Goal: Task Accomplishment & Management: Manage account settings

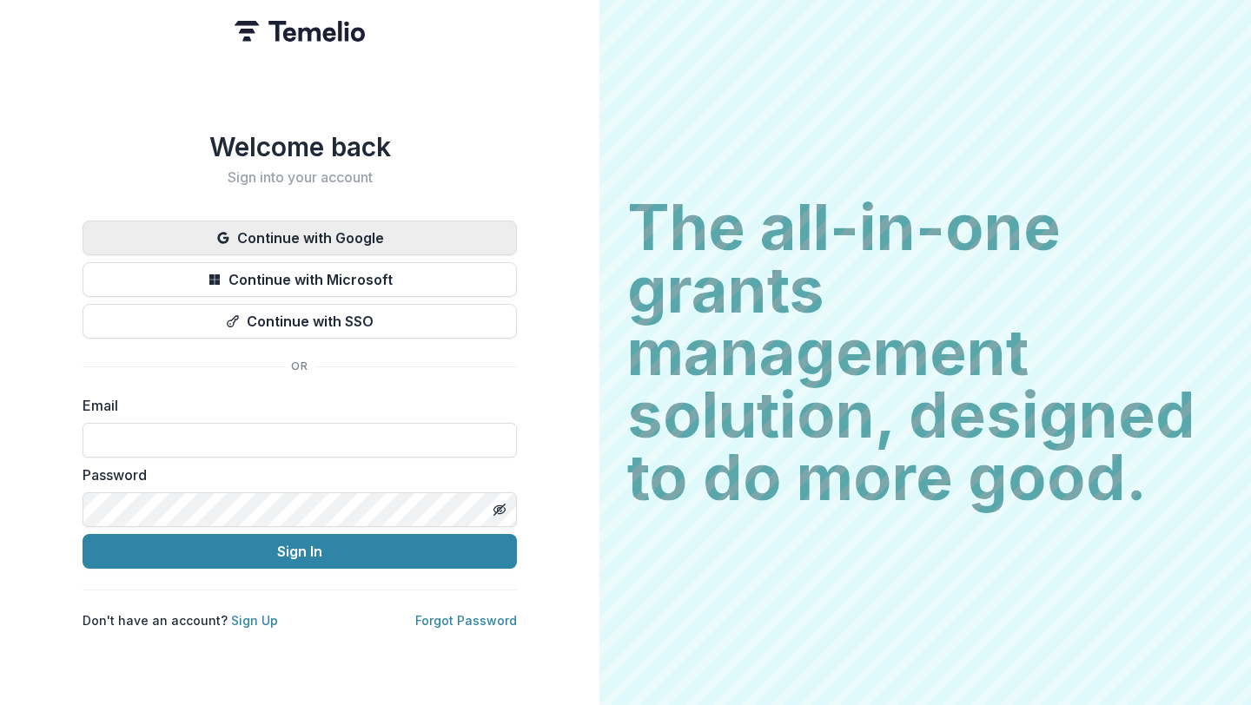
click at [351, 235] on button "Continue with Google" at bounding box center [300, 238] width 434 height 35
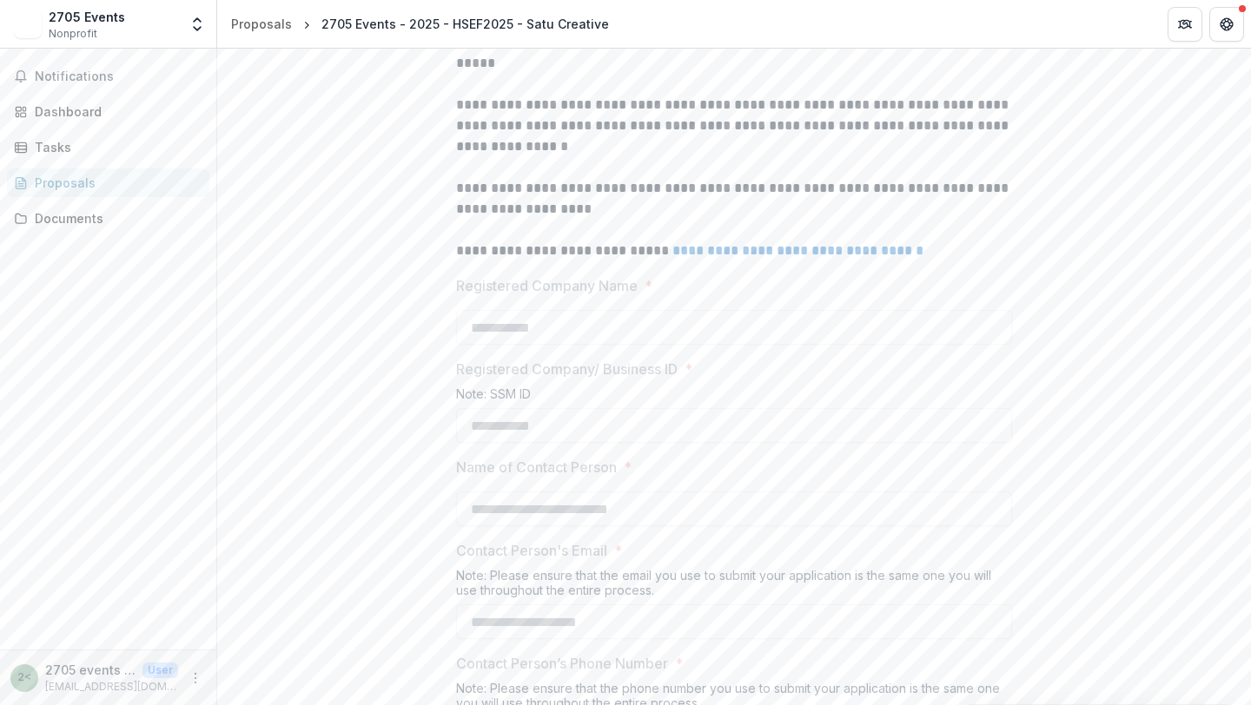
scroll to position [487, 0]
click at [714, 256] on link "**********" at bounding box center [797, 249] width 251 height 13
click at [80, 222] on div "Documents" at bounding box center [115, 218] width 161 height 18
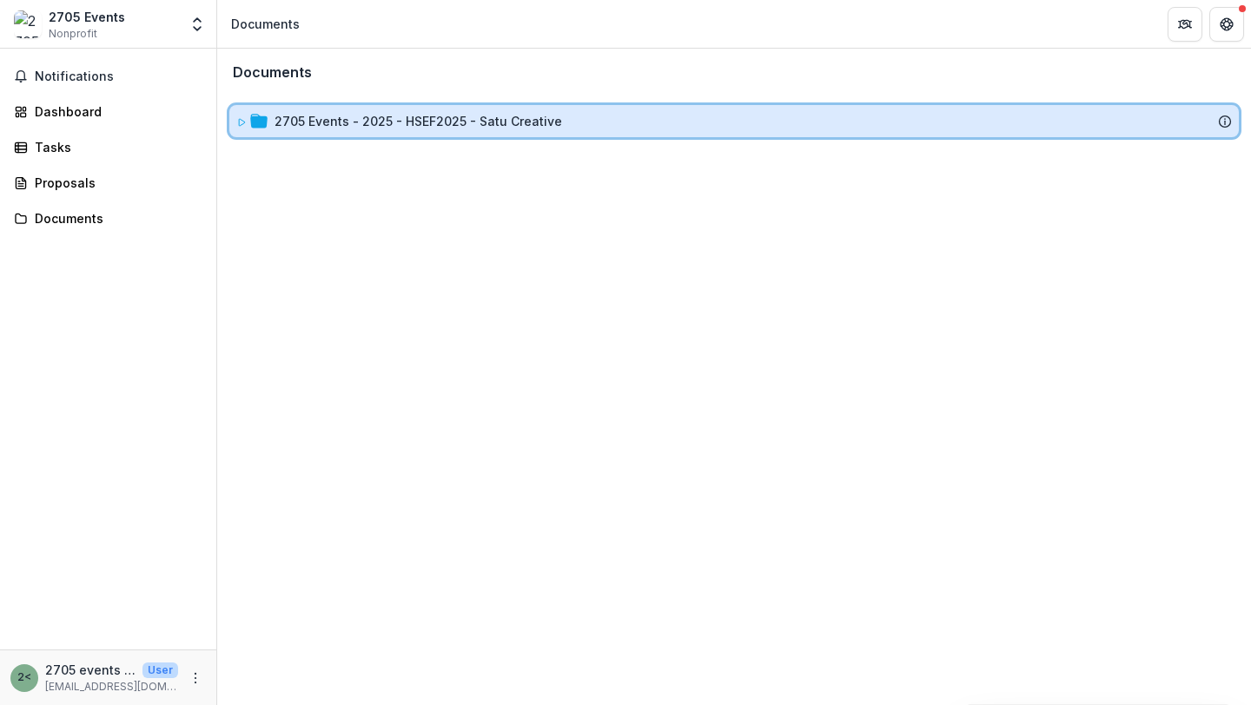
click at [268, 129] on div "2705 Events - 2025 - HSEF2025 - Satu Creative" at bounding box center [734, 121] width 996 height 18
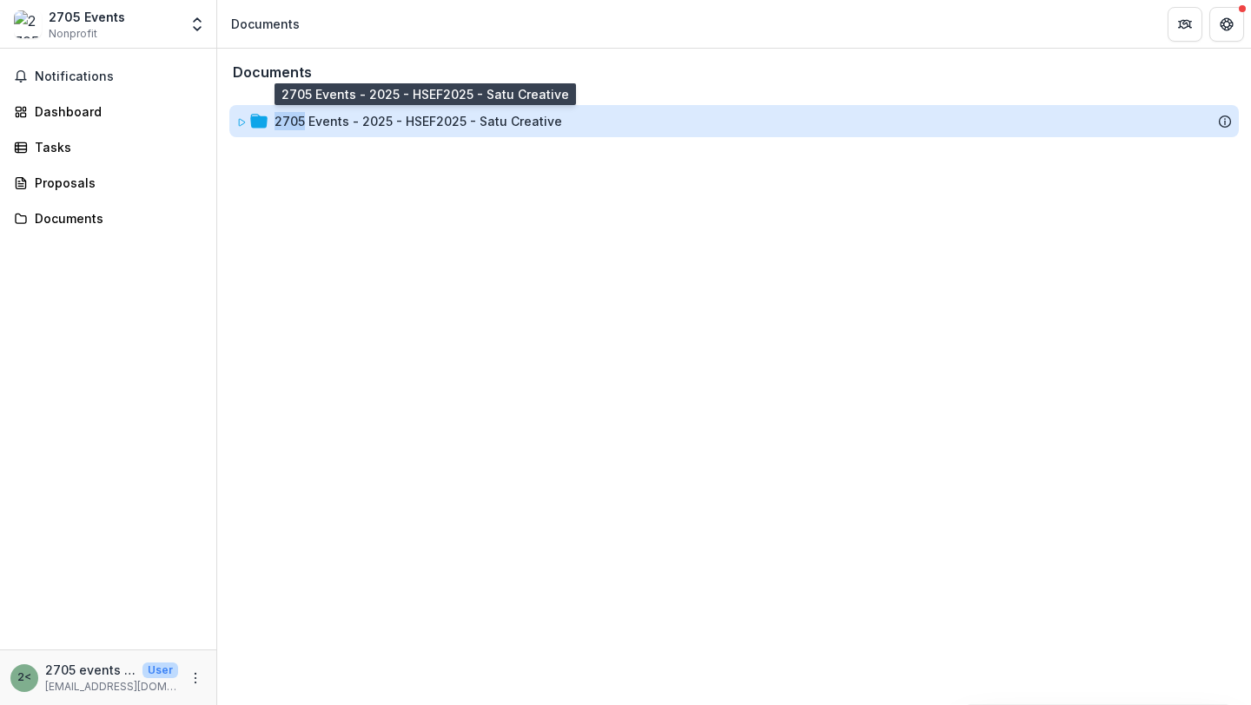
click at [332, 122] on div "2705 Events - 2025 - HSEF2025 - Satu Creative" at bounding box center [419, 121] width 288 height 18
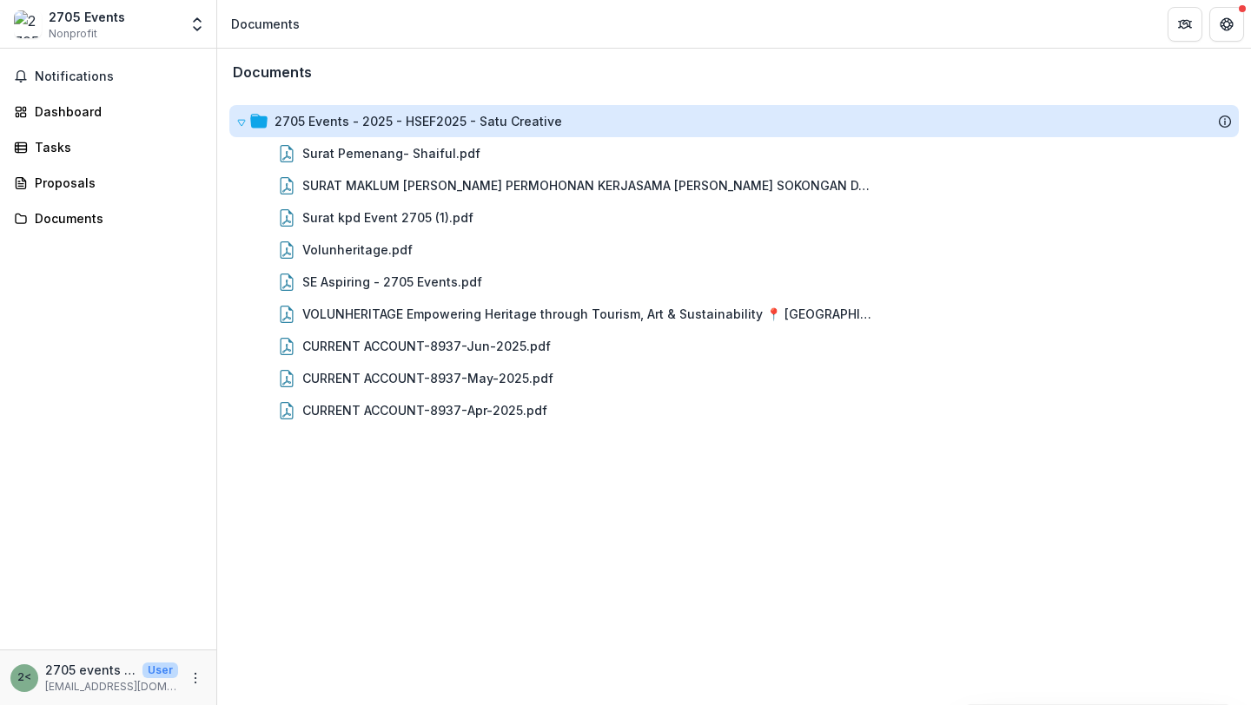
click at [332, 122] on div "2705 Events - 2025 - HSEF2025 - Satu Creative" at bounding box center [419, 121] width 288 height 18
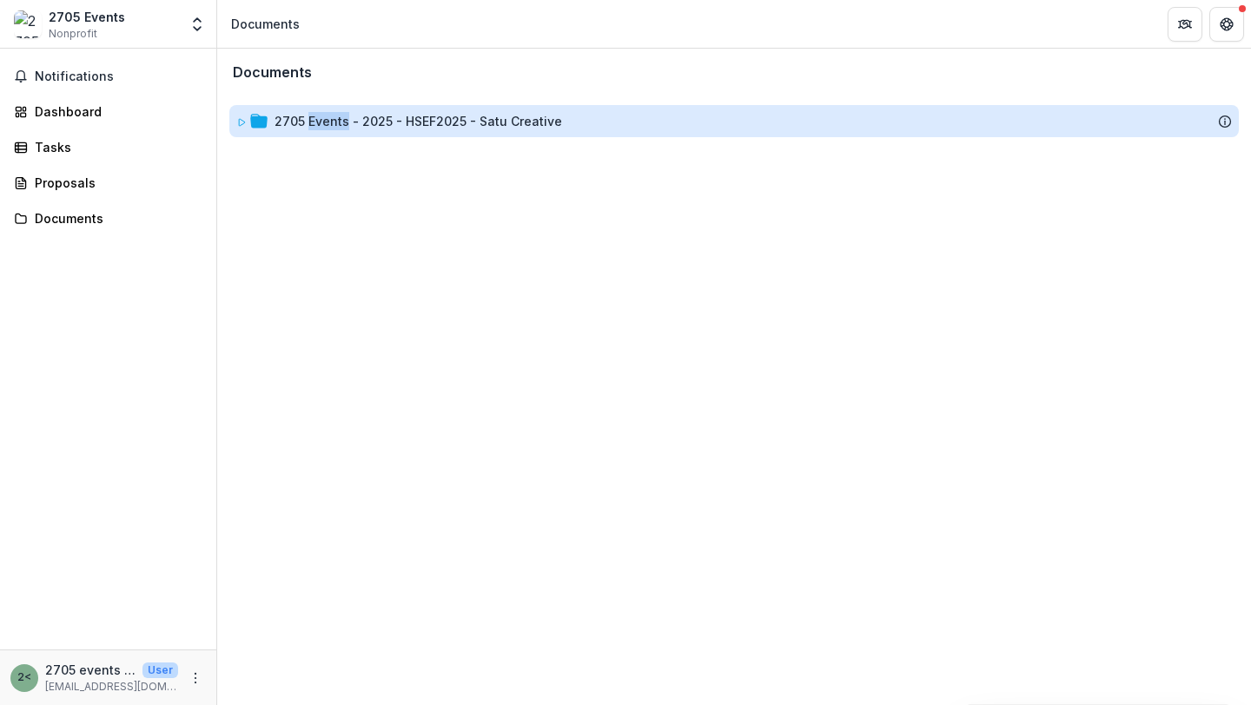
click at [332, 122] on div "2705 Events - 2025 - HSEF2025 - Satu Creative" at bounding box center [419, 121] width 288 height 18
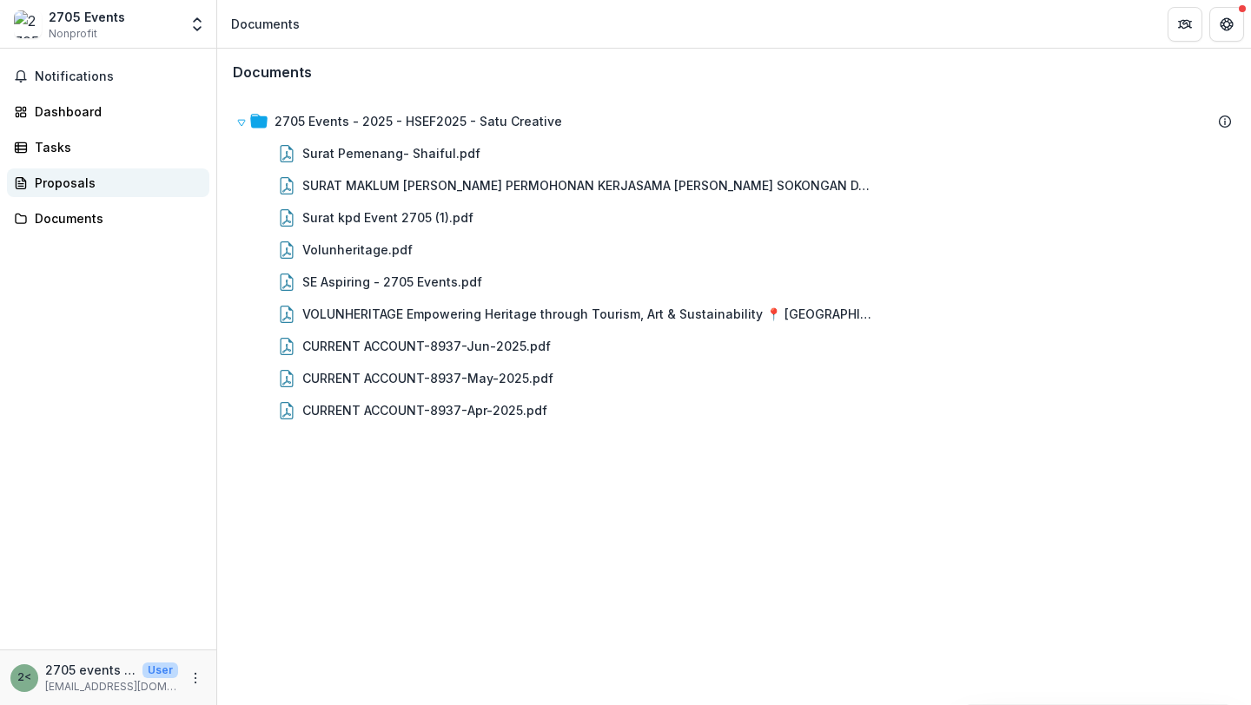
click at [57, 187] on div "Proposals" at bounding box center [115, 183] width 161 height 18
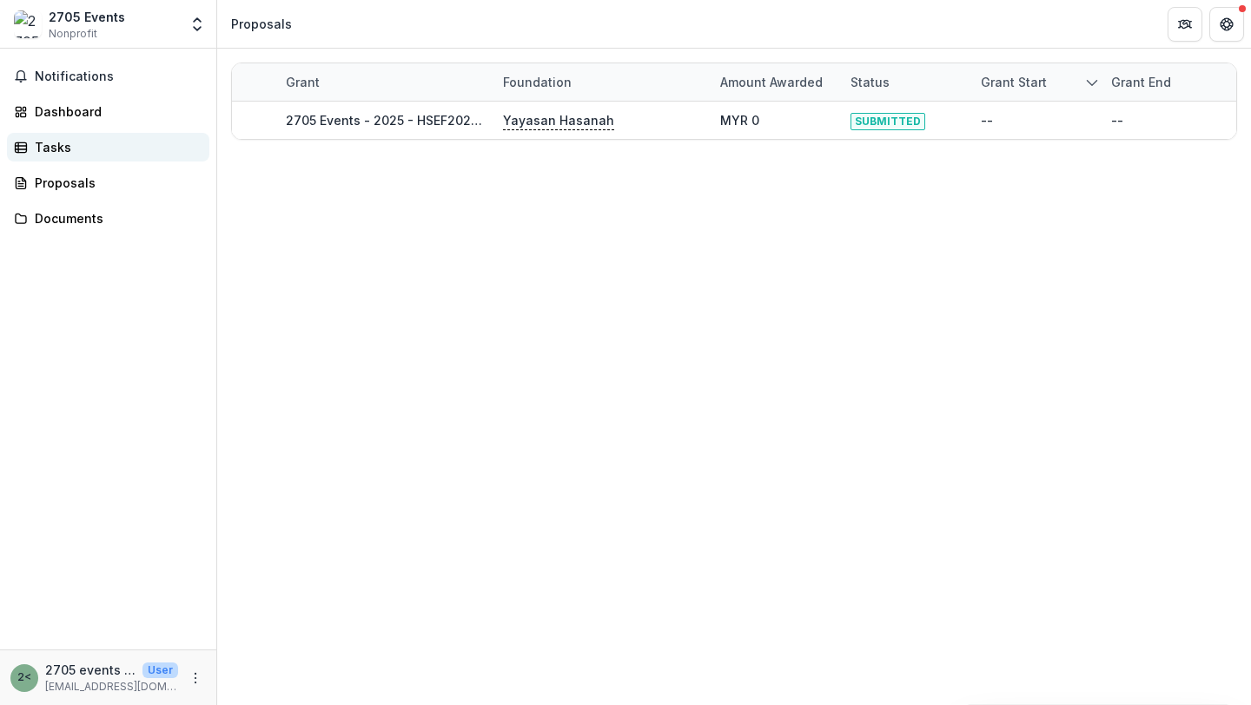
click at [59, 149] on div "Tasks" at bounding box center [115, 147] width 161 height 18
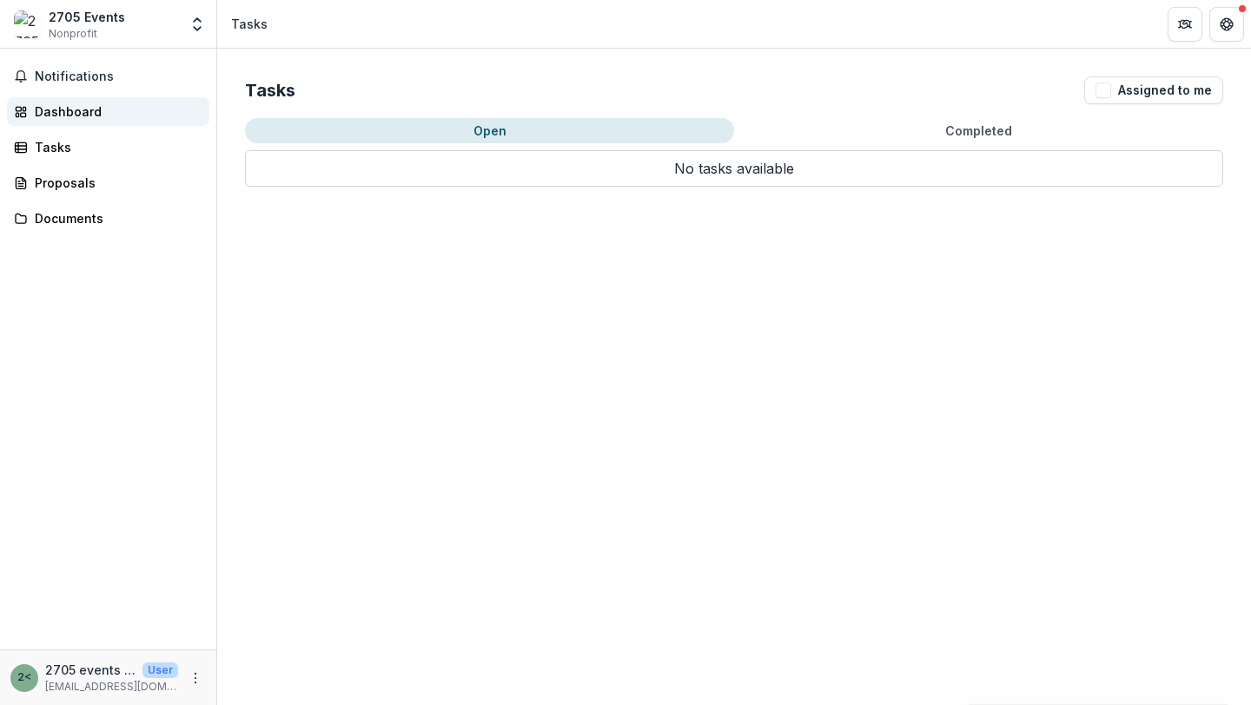
click at [62, 109] on div "Dashboard" at bounding box center [115, 112] width 161 height 18
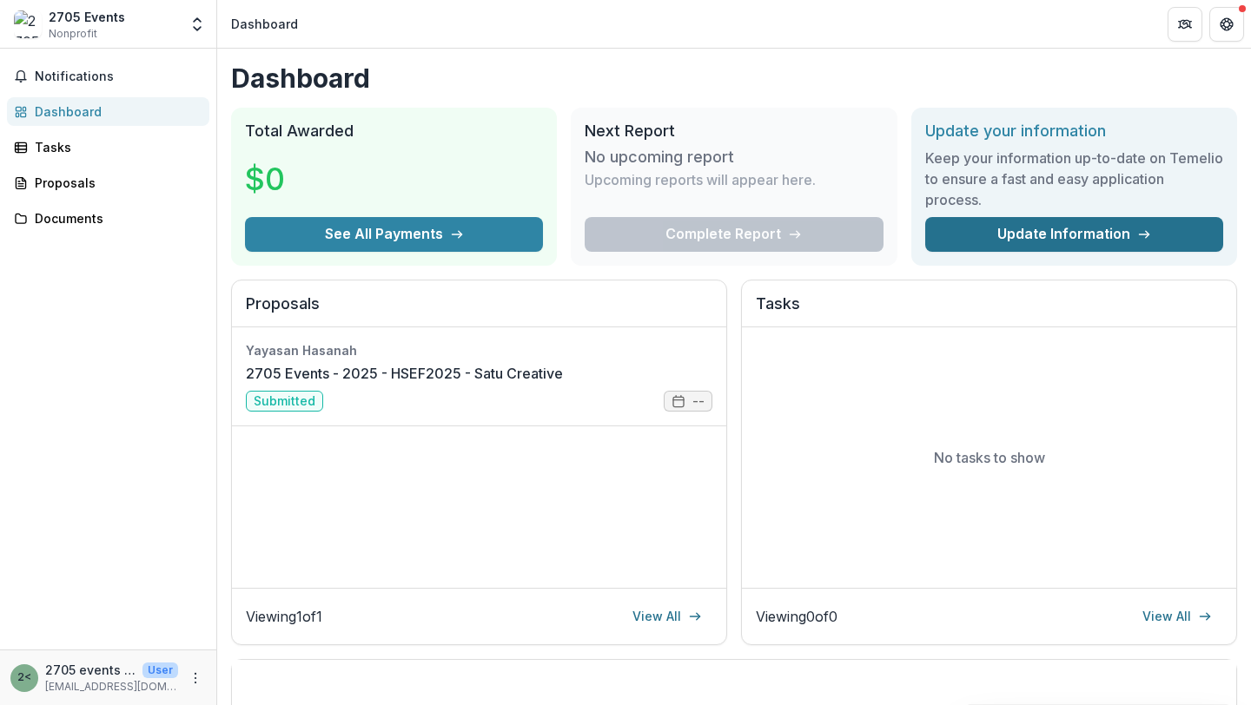
click at [1047, 238] on link "Update Information" at bounding box center [1074, 234] width 298 height 35
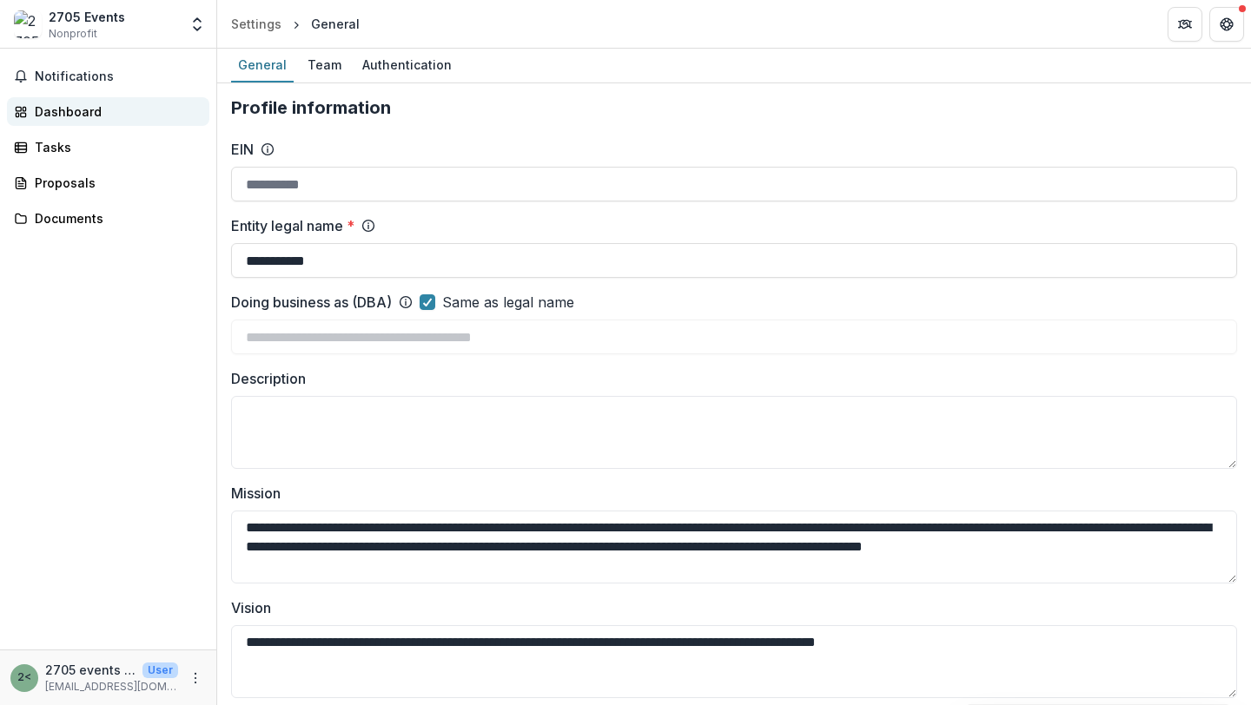
click at [77, 109] on div "Dashboard" at bounding box center [115, 112] width 161 height 18
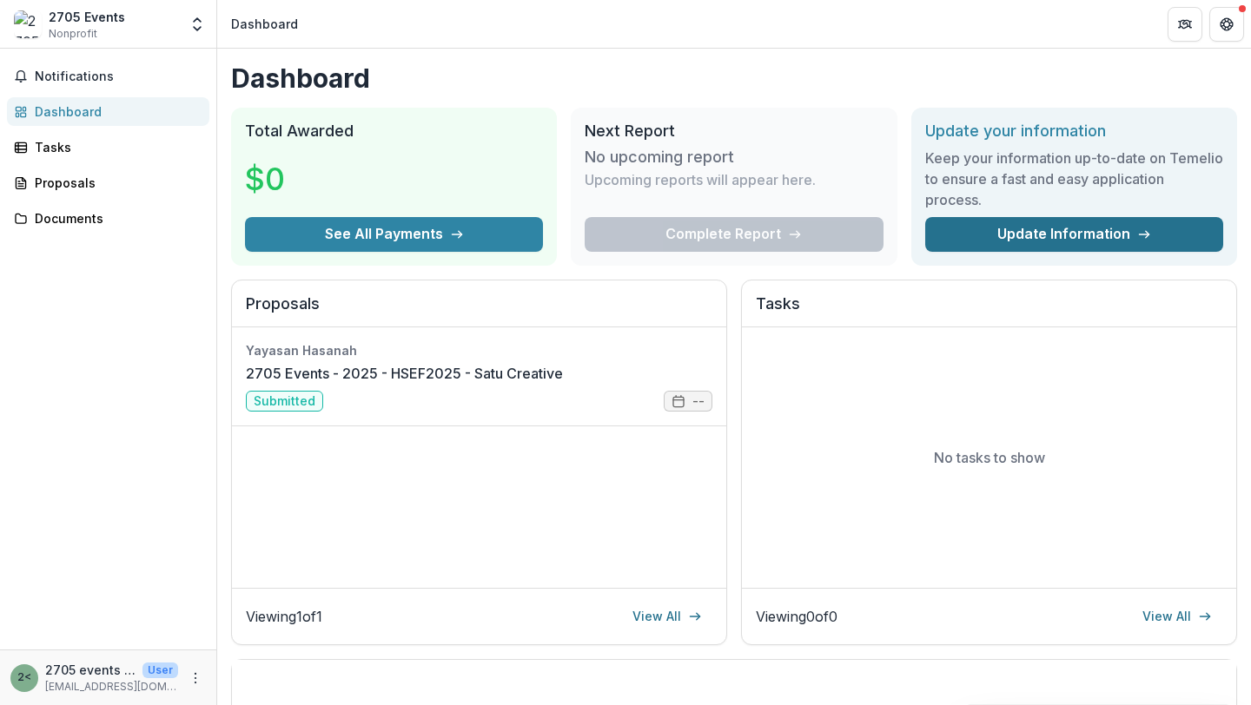
click at [1056, 235] on link "Update Information" at bounding box center [1074, 234] width 298 height 35
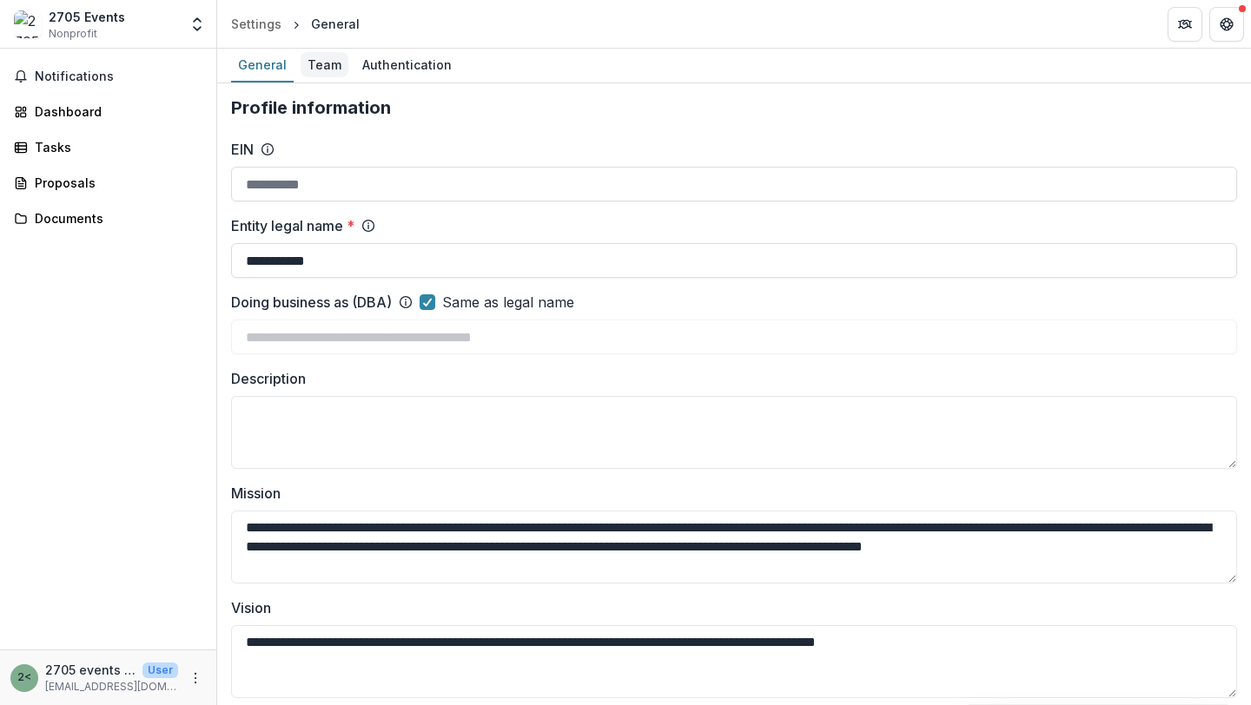
click at [323, 63] on div "Team" at bounding box center [325, 64] width 48 height 25
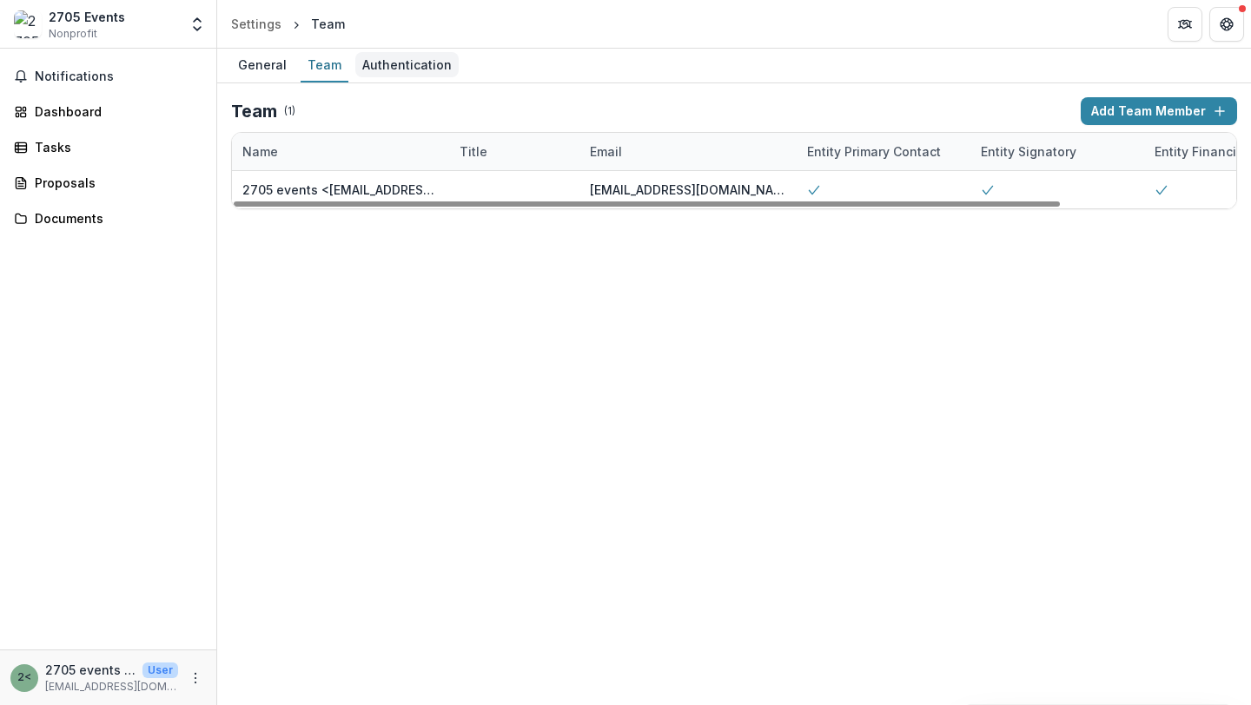
click at [415, 65] on div "Authentication" at bounding box center [406, 64] width 103 height 25
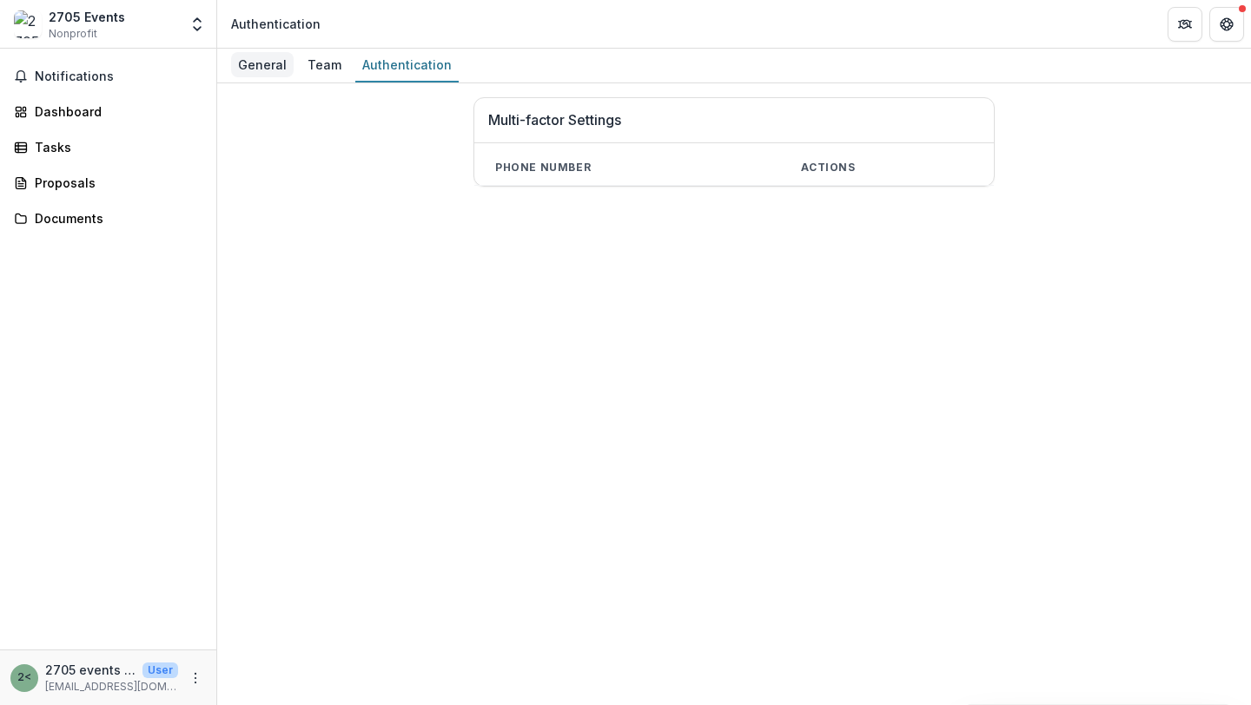
click at [276, 61] on div "General" at bounding box center [262, 64] width 63 height 25
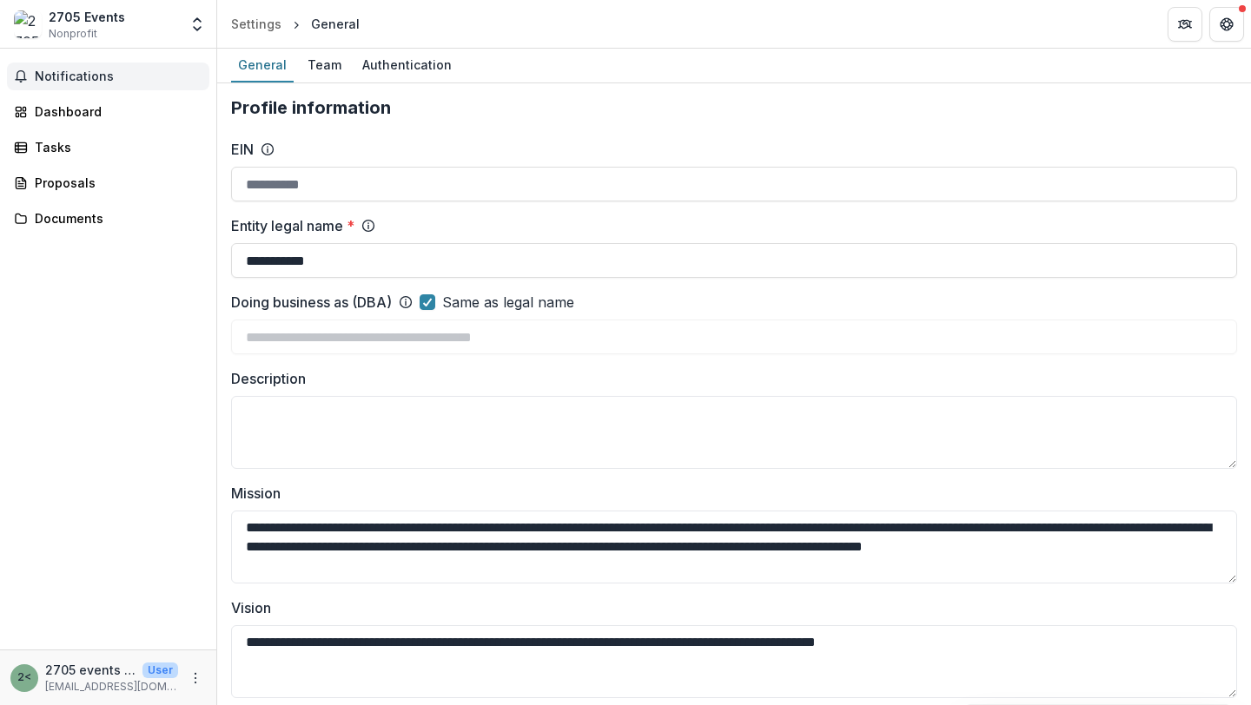
click at [63, 78] on span "Notifications" at bounding box center [119, 77] width 168 height 15
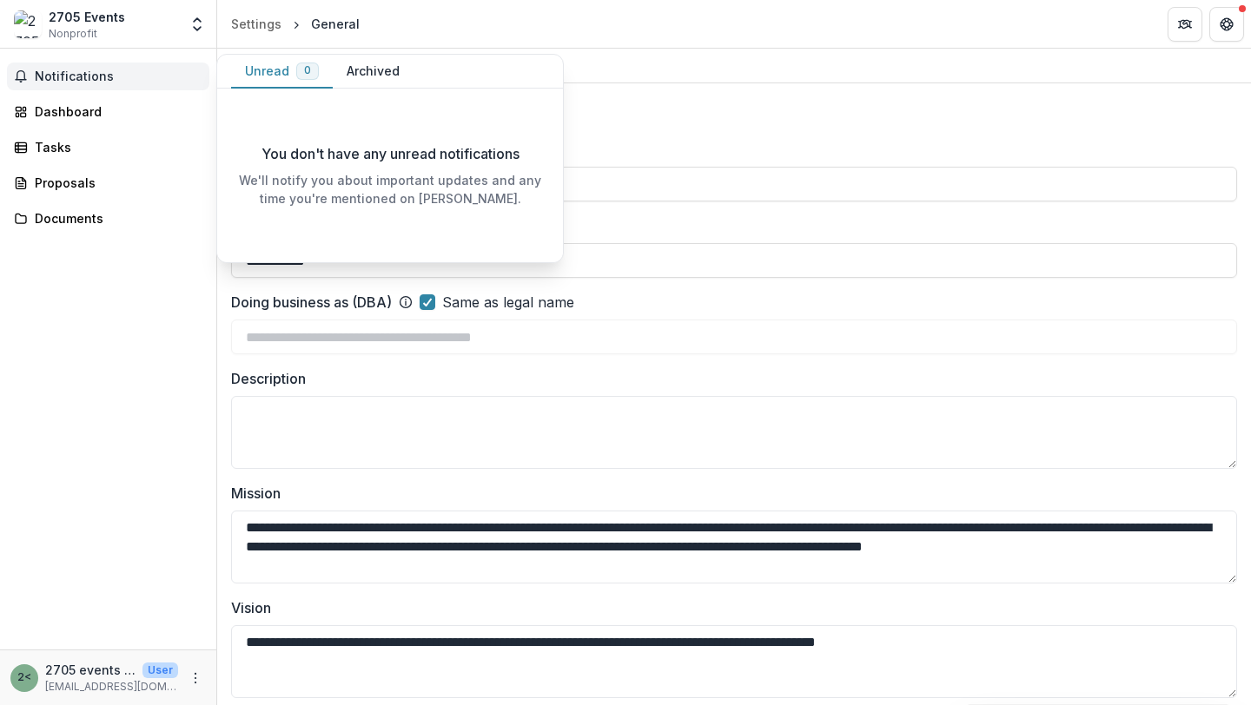
click at [356, 77] on button "Archived" at bounding box center [373, 72] width 81 height 34
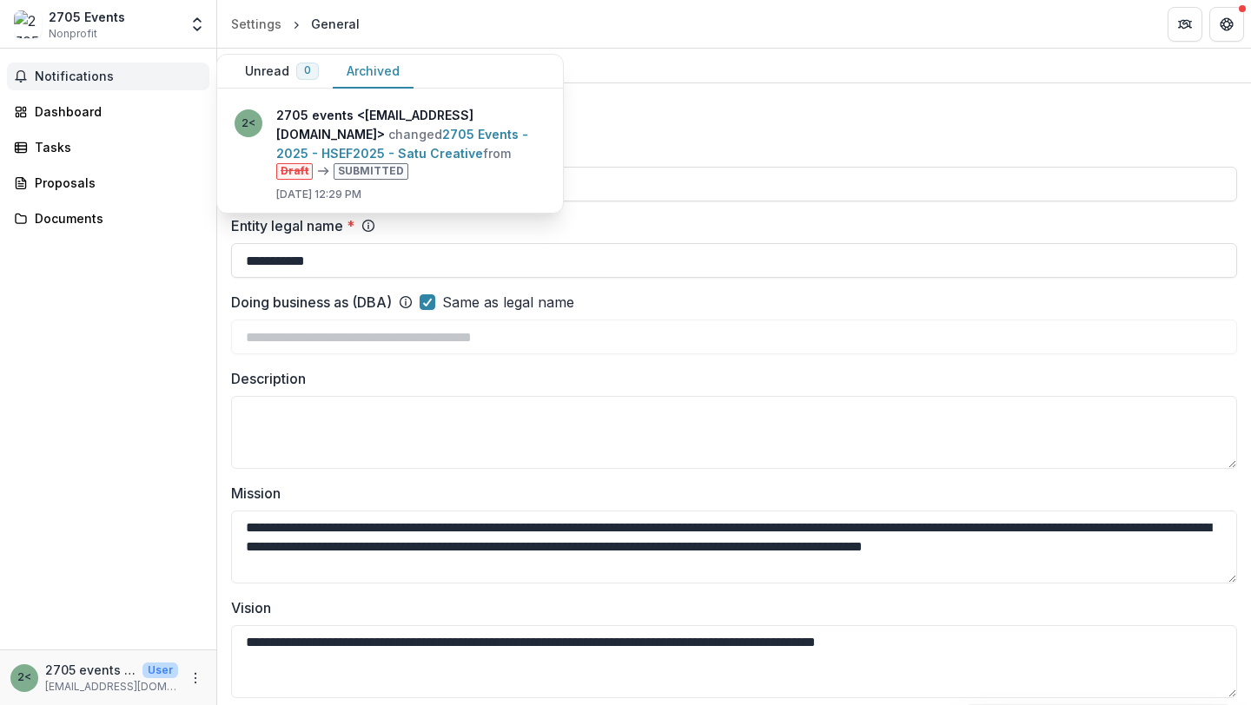
click at [90, 76] on span "Notifications" at bounding box center [119, 77] width 168 height 15
